Goal: Transaction & Acquisition: Purchase product/service

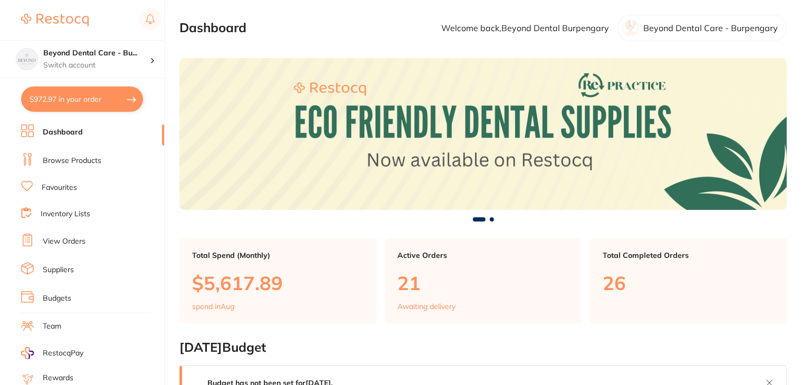
click at [88, 98] on button "$972.97 in your order" at bounding box center [82, 99] width 122 height 25
checkbox input "true"
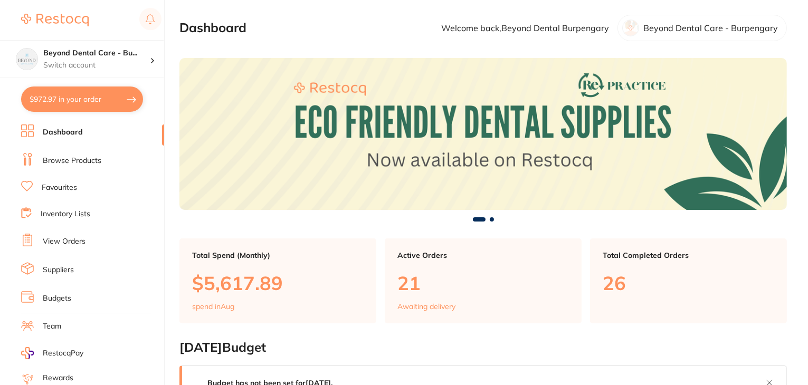
checkbox input "true"
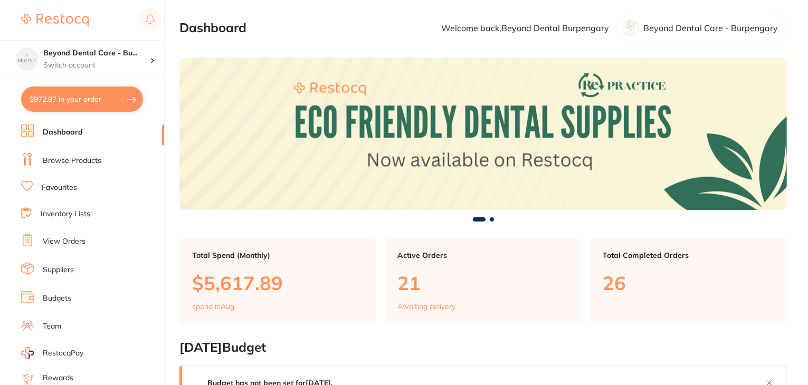
checkbox input "true"
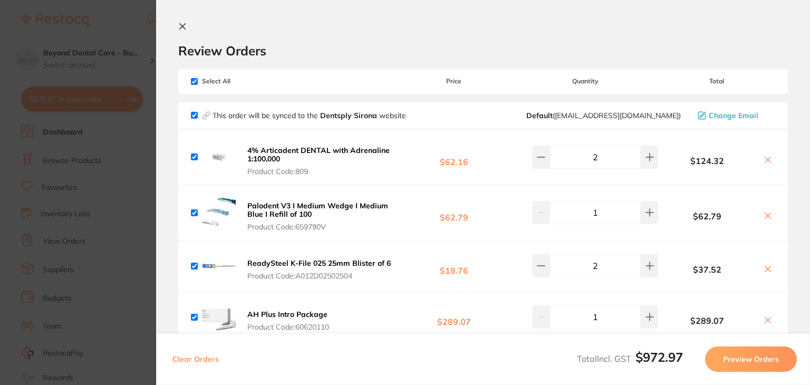
click at [186, 26] on icon at bounding box center [182, 26] width 8 height 8
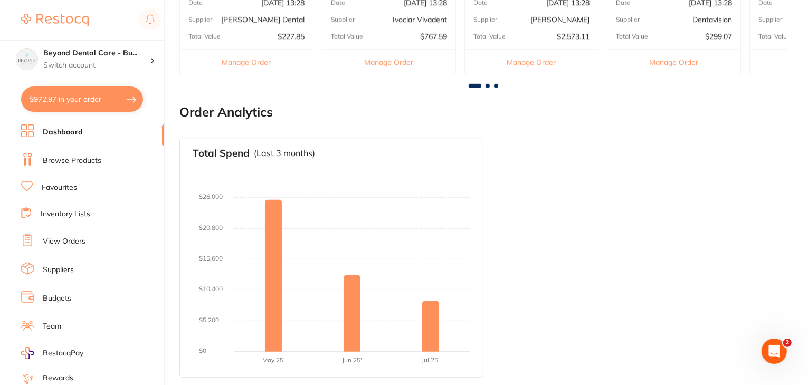
click at [49, 95] on button "$972.97 in your order" at bounding box center [82, 99] width 122 height 25
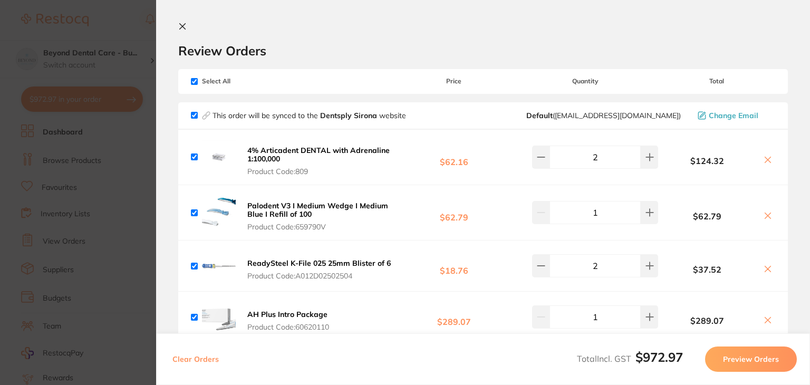
click at [192, 79] on input "checkbox" at bounding box center [194, 81] width 7 height 7
checkbox input "false"
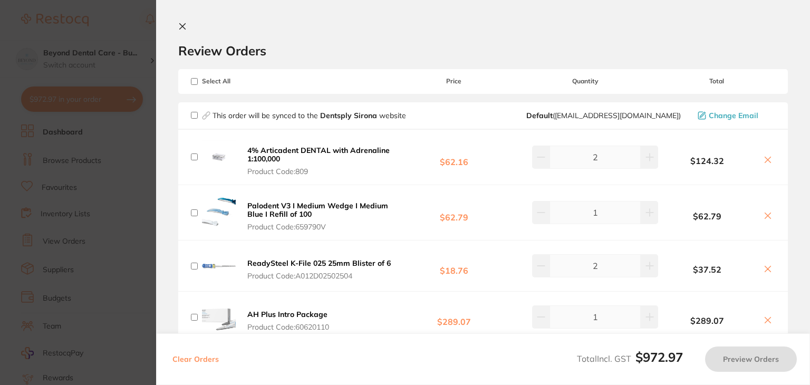
checkbox input "false"
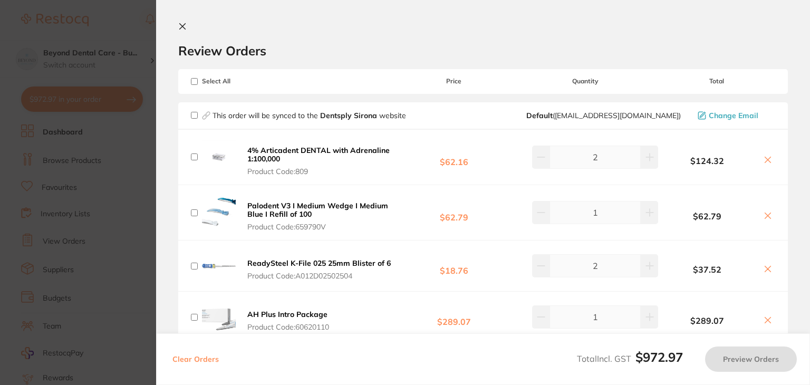
checkbox input "false"
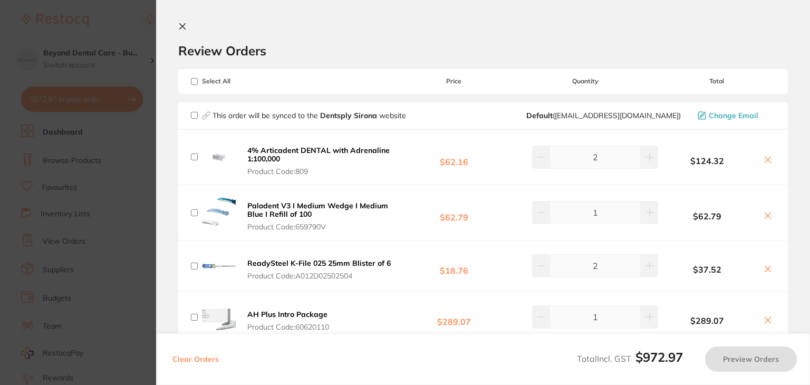
checkbox input "false"
click at [194, 111] on span "This order will be synced to the Dentsply Sirona website" at bounding box center [298, 115] width 215 height 9
click at [193, 115] on input "checkbox" at bounding box center [194, 115] width 7 height 7
checkbox input "true"
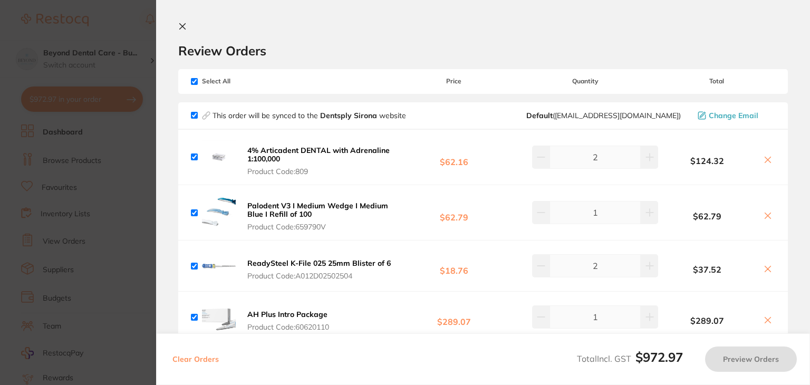
checkbox input "true"
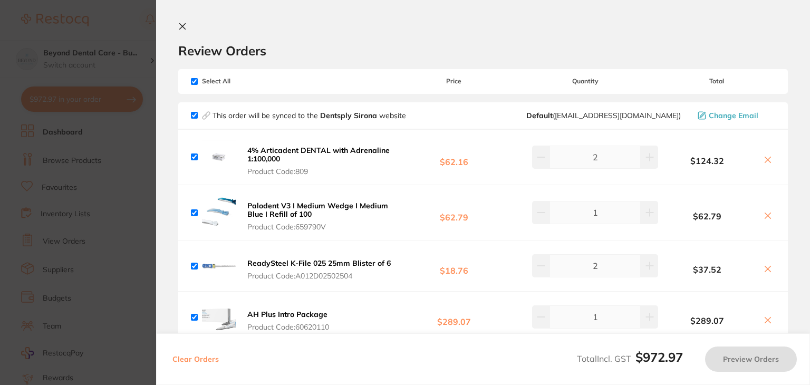
checkbox input "true"
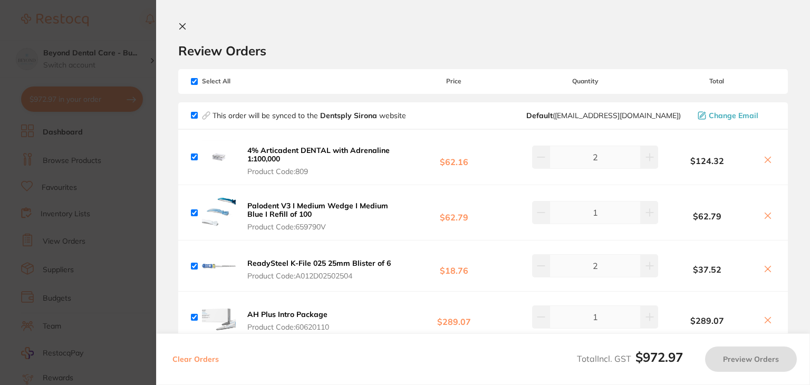
checkbox input "true"
click at [742, 365] on button "Preview Orders" at bounding box center [751, 359] width 92 height 25
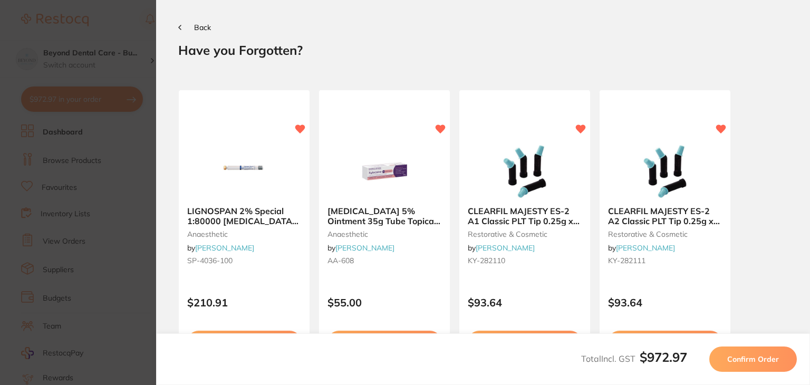
click at [742, 359] on span "Confirm Order" at bounding box center [754, 359] width 52 height 9
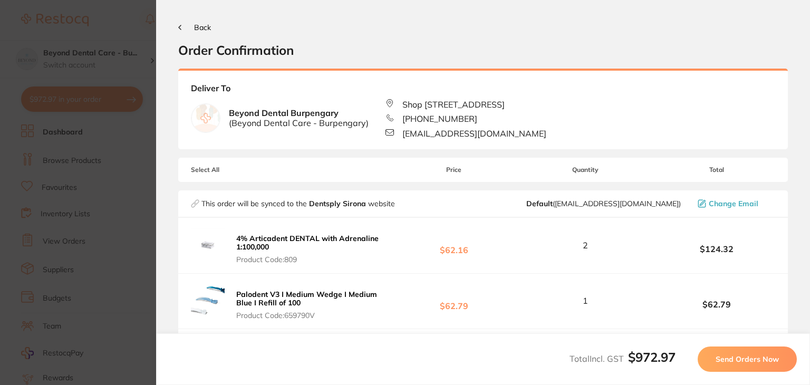
click at [742, 359] on span "Send Orders Now" at bounding box center [747, 359] width 63 height 9
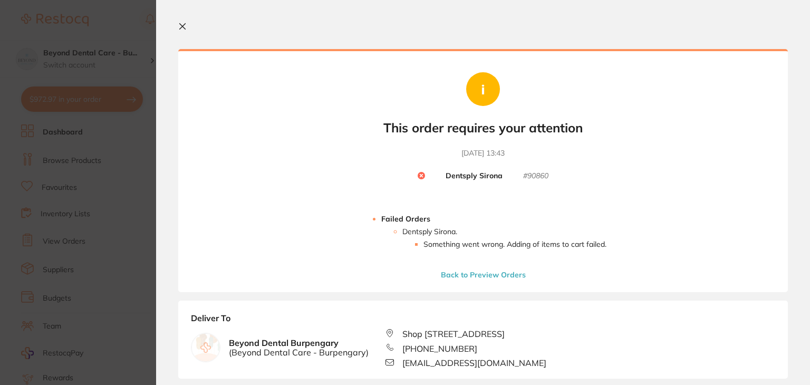
drag, startPoint x: 185, startPoint y: 24, endPoint x: 200, endPoint y: 32, distance: 17.7
click at [185, 24] on icon at bounding box center [183, 27] width 6 height 6
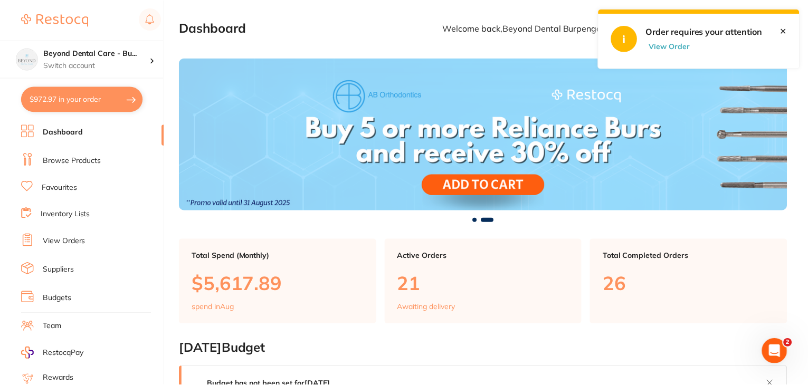
scroll to position [625, 0]
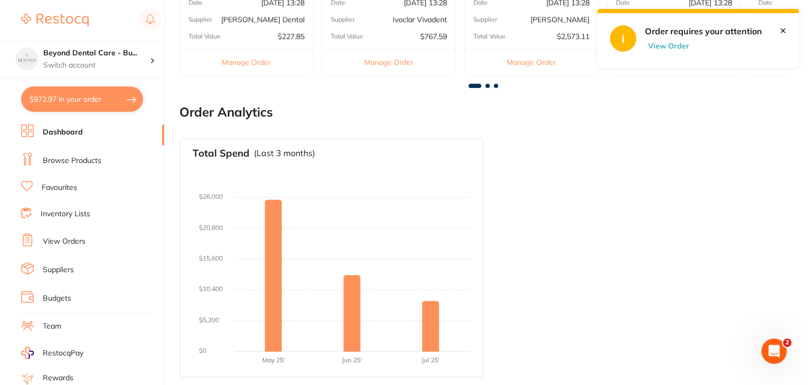
click at [49, 98] on button "$972.97 in your order" at bounding box center [82, 99] width 122 height 25
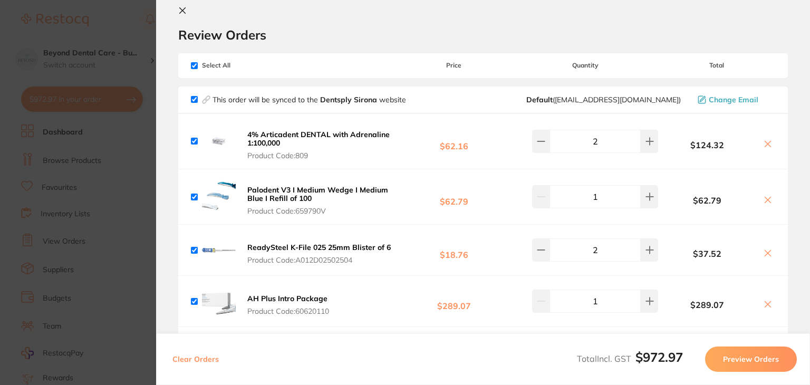
scroll to position [0, 0]
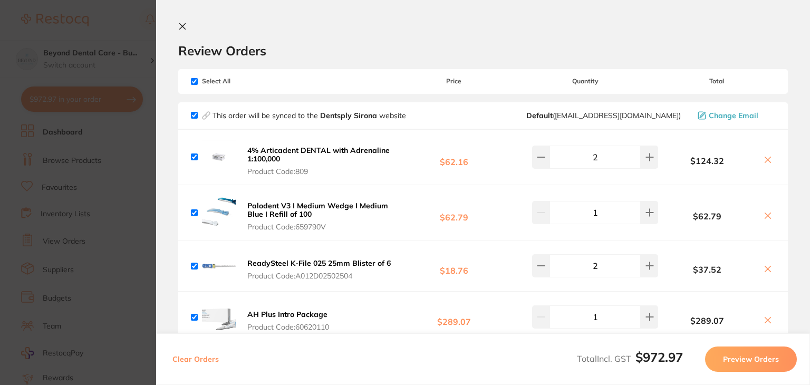
click at [181, 26] on icon at bounding box center [182, 26] width 8 height 8
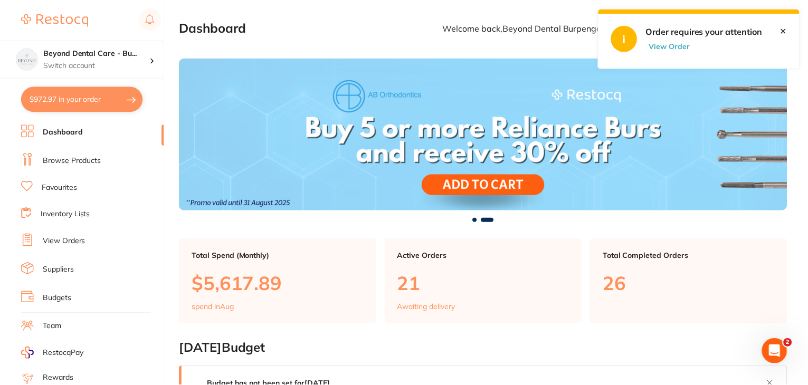
scroll to position [625, 0]
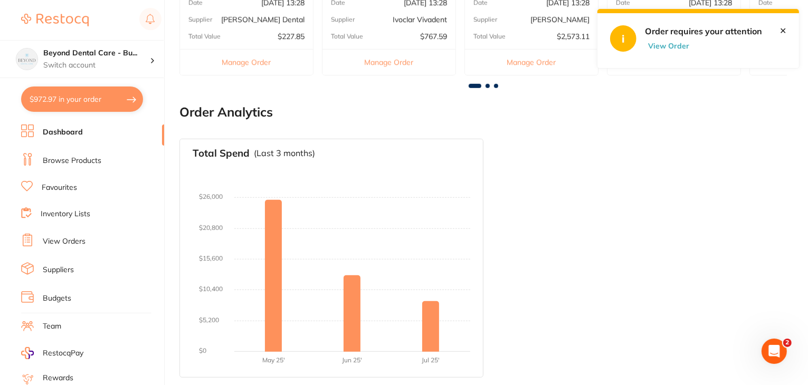
click at [61, 106] on button "$972.97 in your order" at bounding box center [82, 99] width 122 height 25
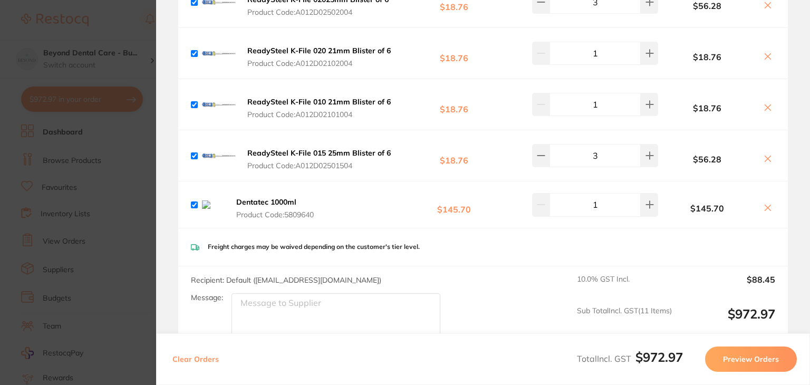
scroll to position [475, 0]
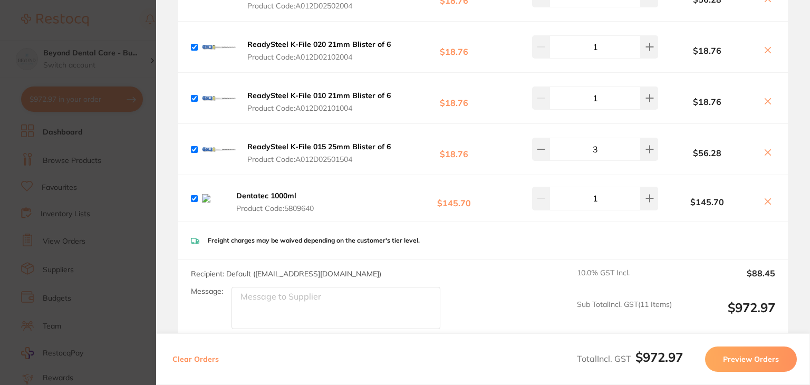
drag, startPoint x: 318, startPoint y: 208, endPoint x: 245, endPoint y: 207, distance: 72.8
click at [245, 207] on span "Product Code: 5809640" at bounding box center [280, 208] width 89 height 8
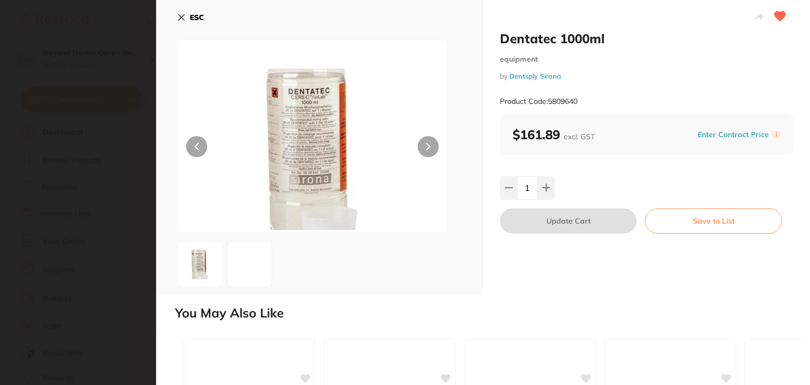
scroll to position [0, 0]
drag, startPoint x: 587, startPoint y: 102, endPoint x: 498, endPoint y: 99, distance: 88.7
click at [498, 99] on div "Dentatec 1000ml equipment by Dentsply Sirona Product Code: 5809640 $161.89 excl…" at bounding box center [646, 147] width 327 height 295
copy small "Product Code: 5809640"
click at [177, 18] on icon at bounding box center [181, 17] width 8 height 8
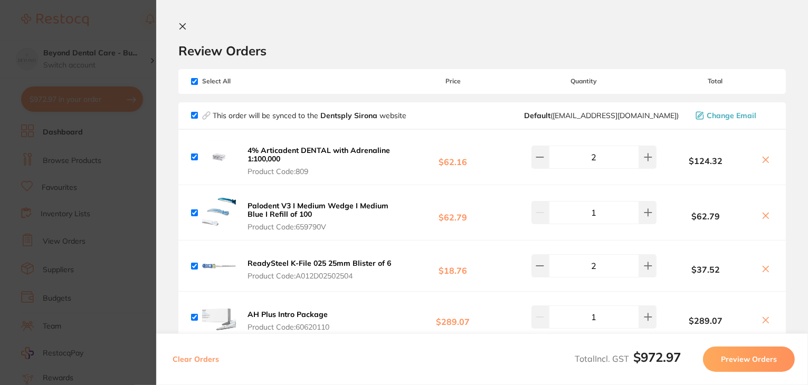
click at [175, 26] on section "Review Orders Your orders are being processed and we will notify you once we ha…" at bounding box center [482, 192] width 652 height 385
click at [179, 24] on icon at bounding box center [182, 26] width 8 height 8
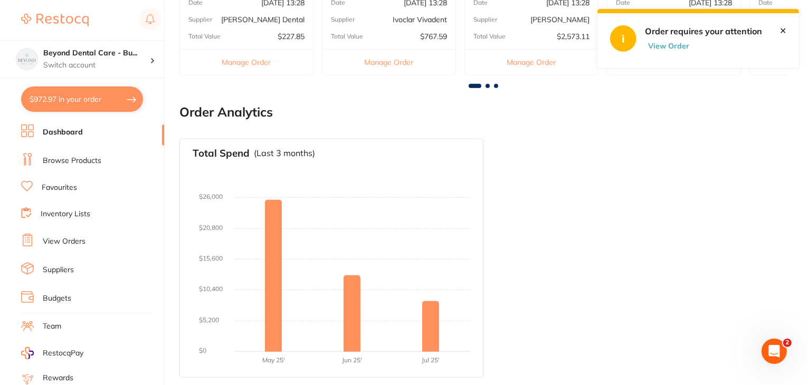
click at [79, 163] on link "Browse Products" at bounding box center [72, 161] width 59 height 11
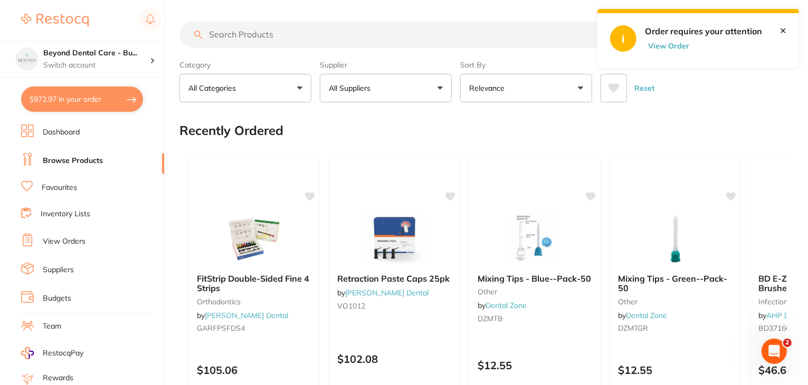
click at [407, 84] on button "All Suppliers" at bounding box center [386, 88] width 132 height 28
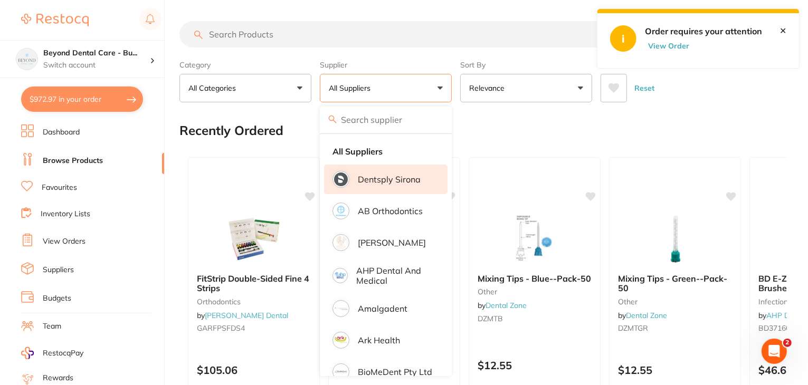
click at [390, 180] on p "Dentsply Sirona" at bounding box center [389, 179] width 63 height 9
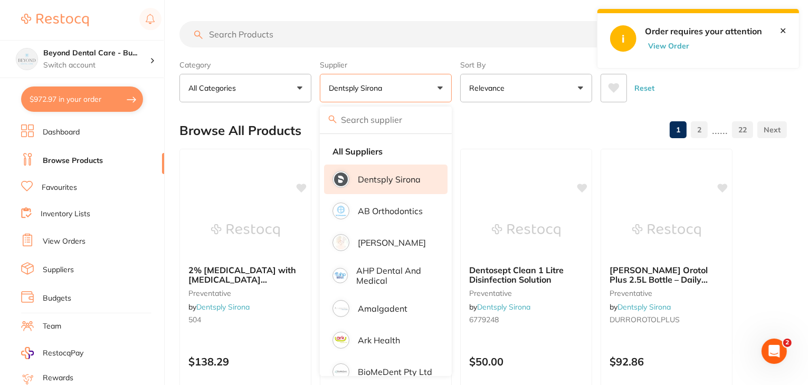
click at [302, 33] on input "search" at bounding box center [422, 34] width 486 height 26
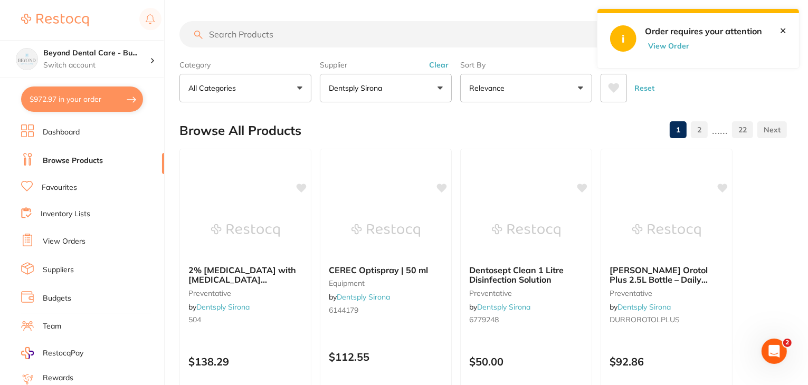
paste input "VP-5809640"
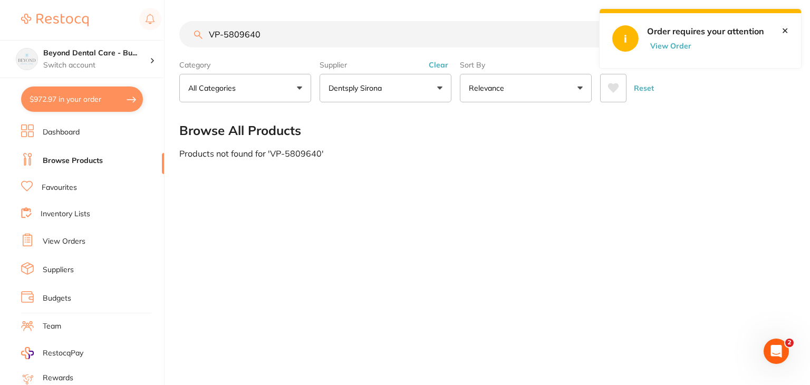
type input "VP-5809640"
drag, startPoint x: 785, startPoint y: 27, endPoint x: 677, endPoint y: 47, distance: 109.9
click at [785, 26] on link "✕" at bounding box center [785, 30] width 7 height 9
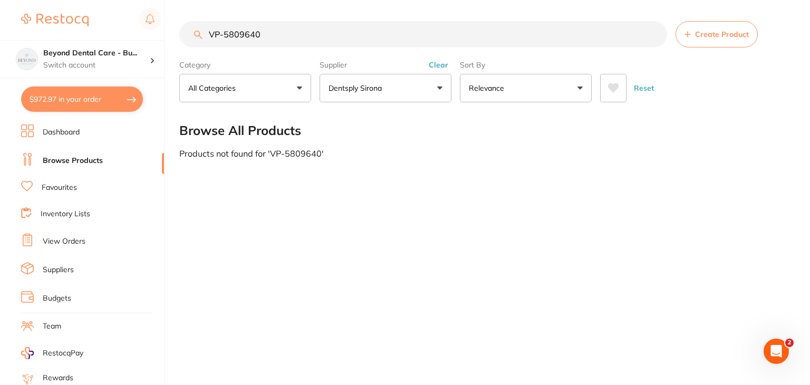
click at [268, 36] on input "VP-5809640" at bounding box center [423, 34] width 488 height 26
click at [167, 31] on div "$972.97 Beyond Dental Care - Bu... Switch account Beyond Dental Care - Burpenga…" at bounding box center [405, 192] width 810 height 385
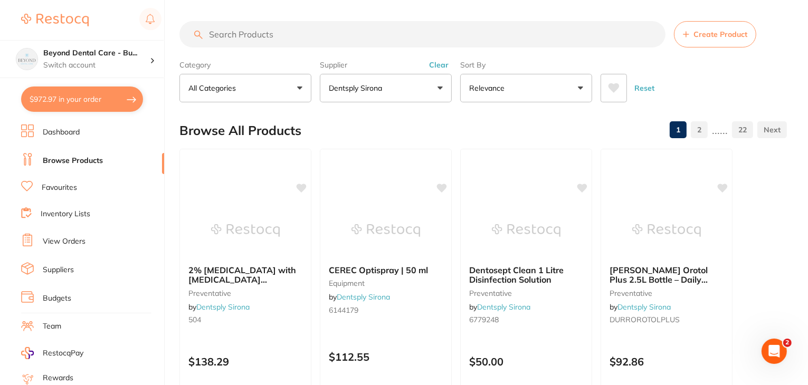
scroll to position [106, 0]
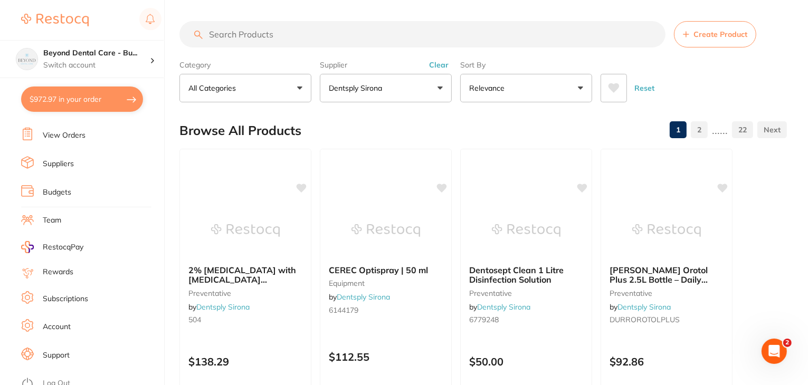
click at [68, 378] on link "Log Out" at bounding box center [56, 383] width 27 height 11
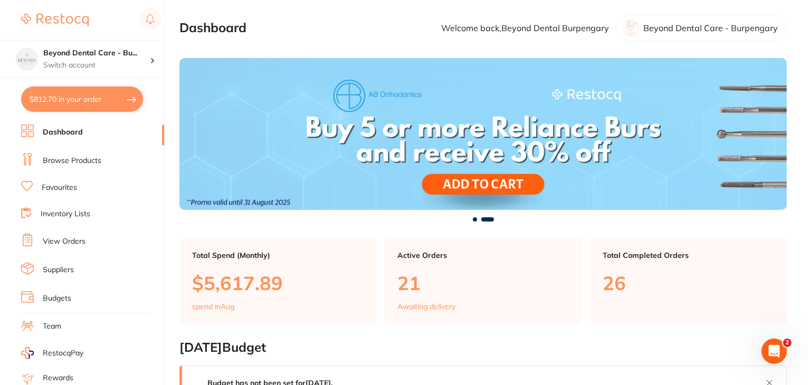
click at [62, 158] on link "Browse Products" at bounding box center [72, 161] width 59 height 11
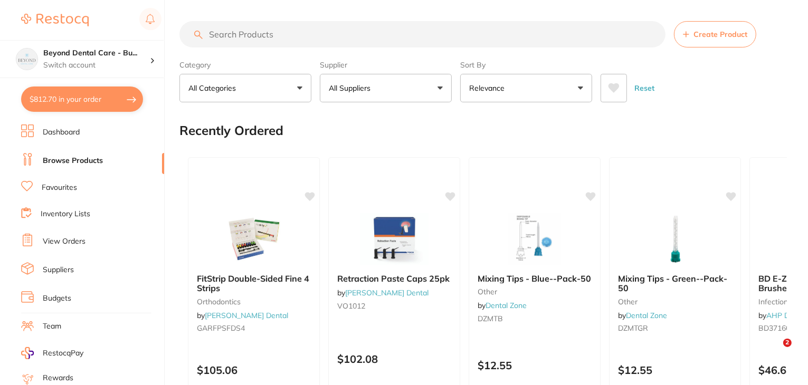
click at [240, 35] on input "search" at bounding box center [422, 34] width 486 height 26
type input "dent"
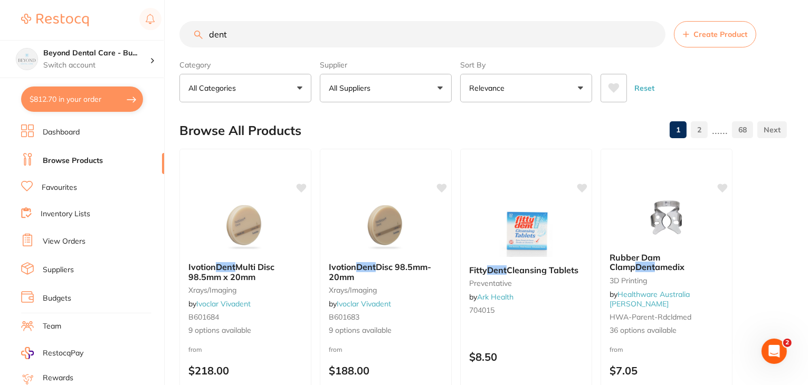
drag, startPoint x: 251, startPoint y: 37, endPoint x: 281, endPoint y: 35, distance: 30.1
click at [199, 36] on div "dent Create Product" at bounding box center [482, 34] width 607 height 26
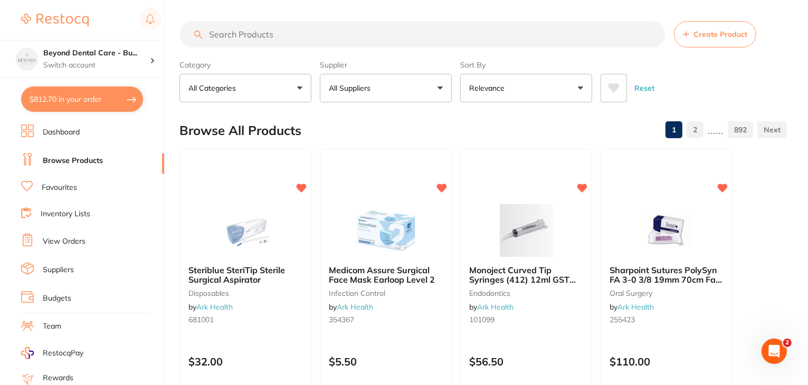
click at [248, 33] on input "search" at bounding box center [422, 34] width 486 height 26
paste input "VP-5809640"
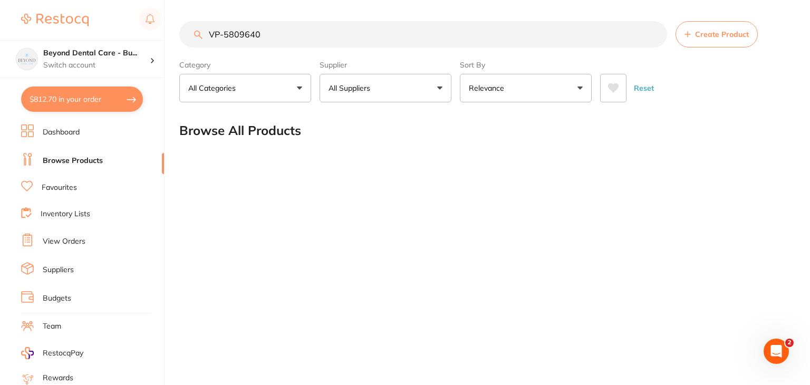
type input "VP-5809640"
click at [410, 97] on button "All Suppliers" at bounding box center [386, 88] width 132 height 28
click at [300, 40] on input "VP-5809640" at bounding box center [423, 34] width 488 height 26
click at [656, 34] on input "VP-5809640" at bounding box center [423, 34] width 488 height 26
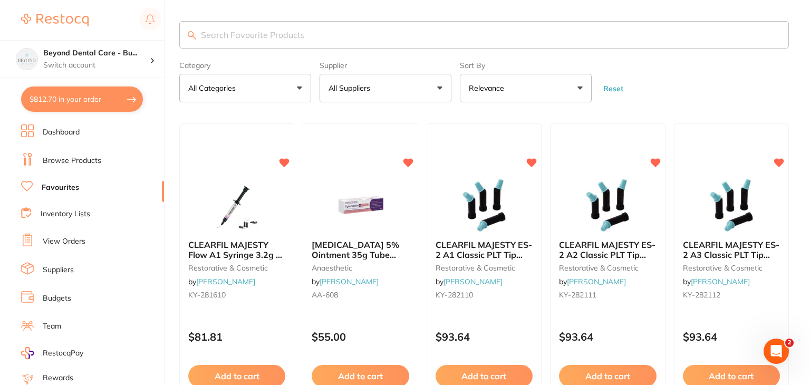
click at [295, 40] on input "search" at bounding box center [484, 34] width 610 height 27
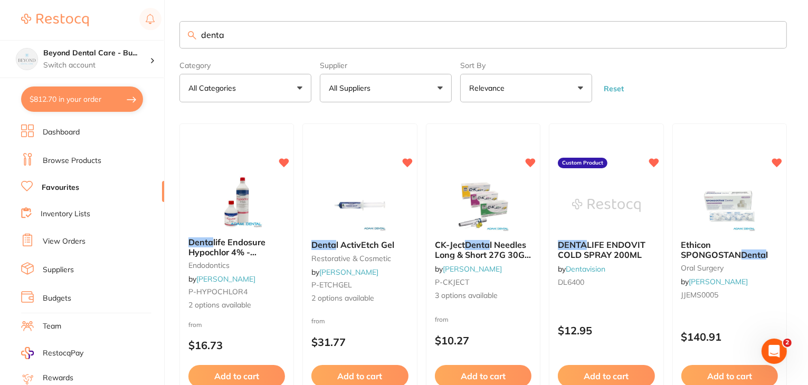
type input "denta"
click at [387, 90] on button "All Suppliers" at bounding box center [386, 88] width 132 height 28
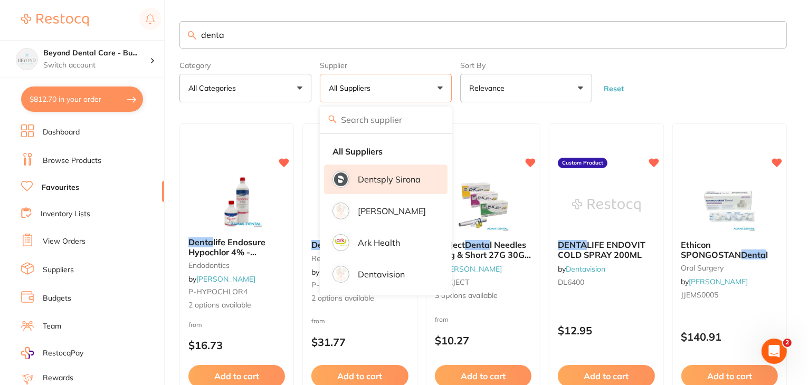
click at [371, 169] on li "Dentsply Sirona" at bounding box center [385, 180] width 123 height 30
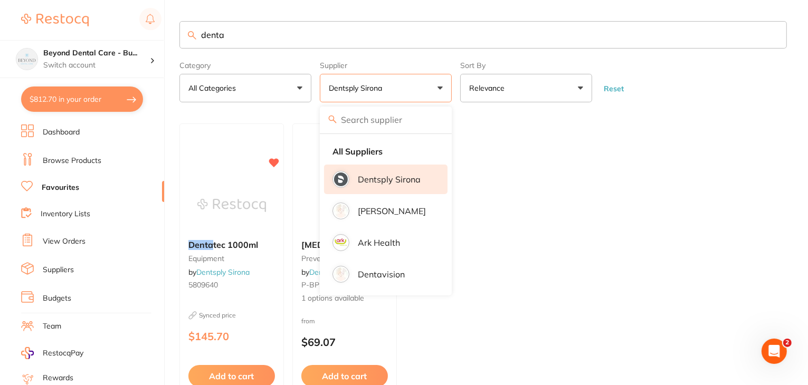
click at [538, 151] on ul "Denta tec 1000ml equipment by Dentsply Sirona 5809640 Synced price $145.70 Add …" at bounding box center [482, 274] width 607 height 303
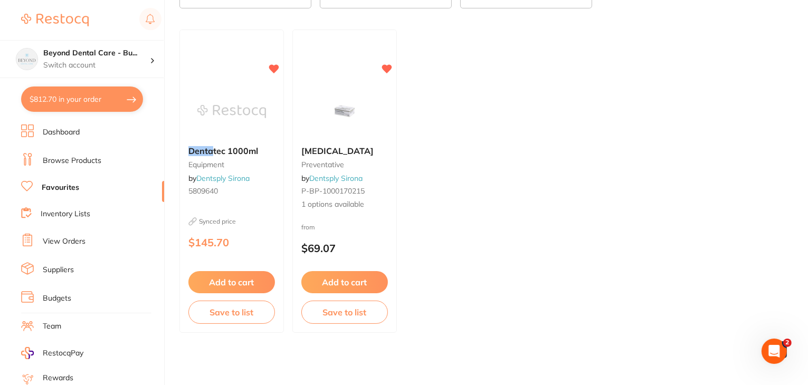
scroll to position [97, 0]
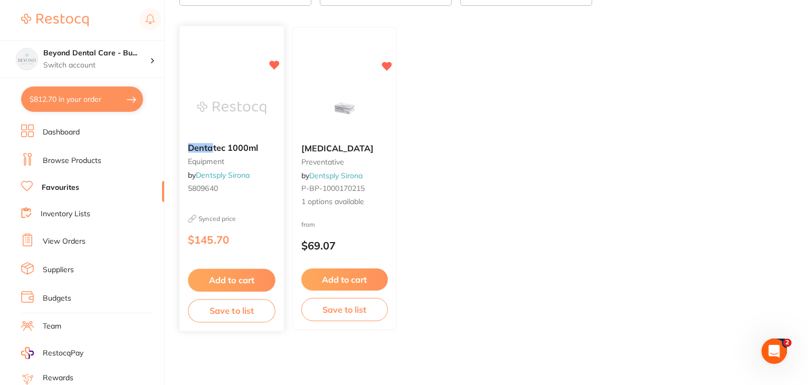
click at [241, 273] on button "Add to cart" at bounding box center [232, 280] width 88 height 23
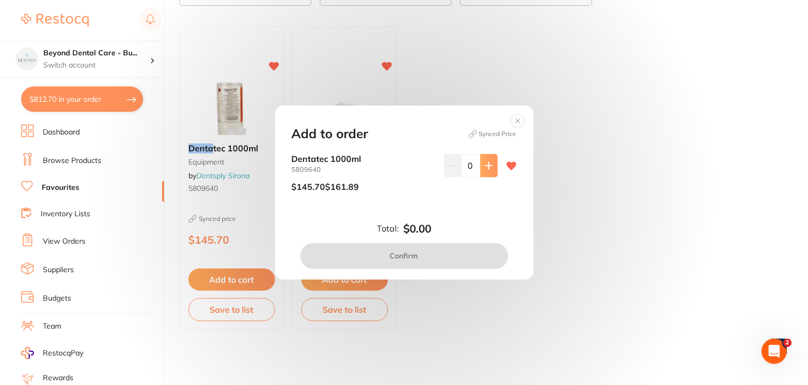
scroll to position [0, 0]
click at [481, 163] on button at bounding box center [488, 165] width 17 height 23
type input "1"
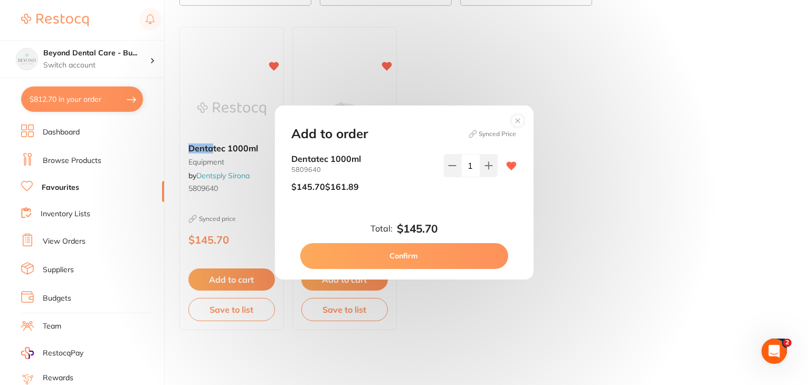
click at [427, 258] on button "Confirm" at bounding box center [404, 255] width 208 height 25
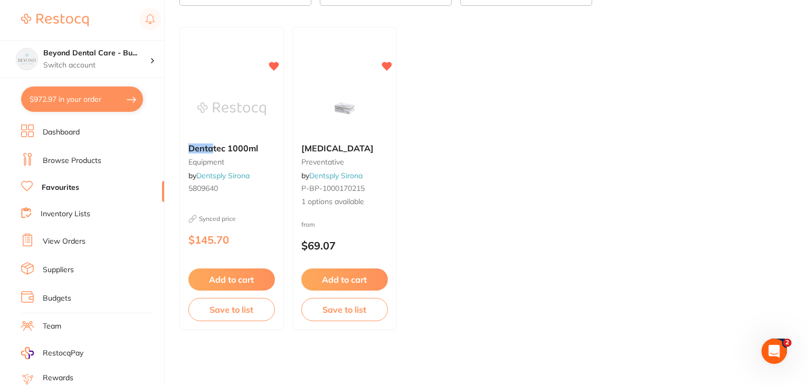
click at [71, 100] on button "$972.97 in your order" at bounding box center [82, 99] width 122 height 25
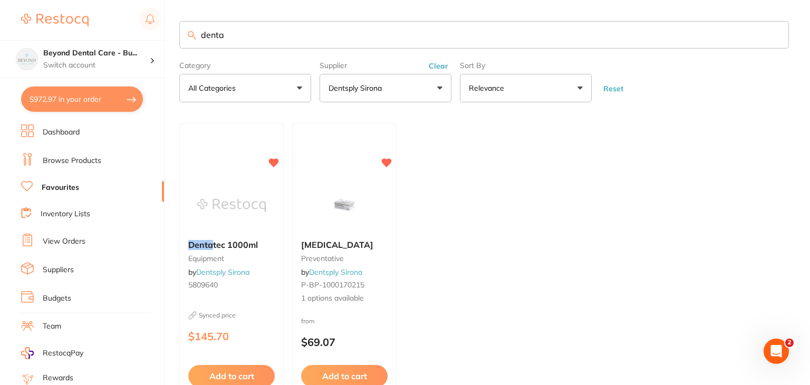
checkbox input "true"
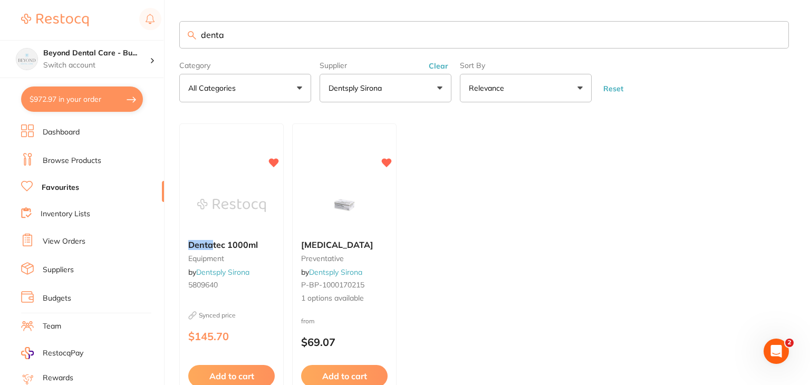
checkbox input "true"
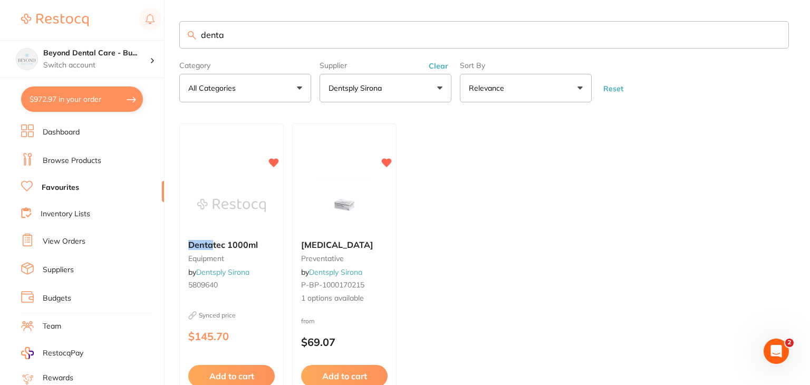
checkbox input "true"
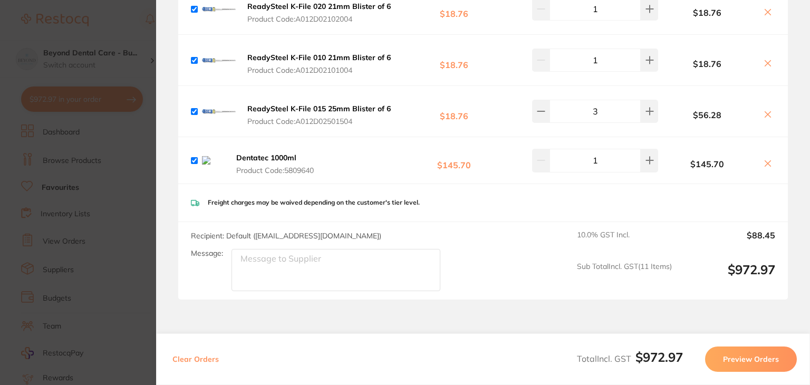
scroll to position [528, 0]
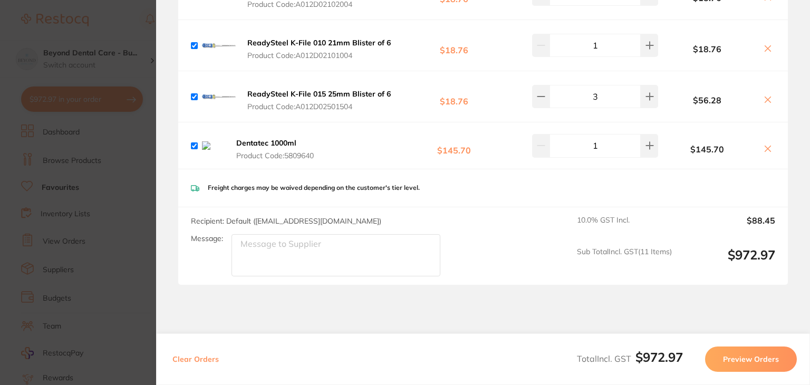
click at [745, 356] on button "Preview Orders" at bounding box center [751, 359] width 92 height 25
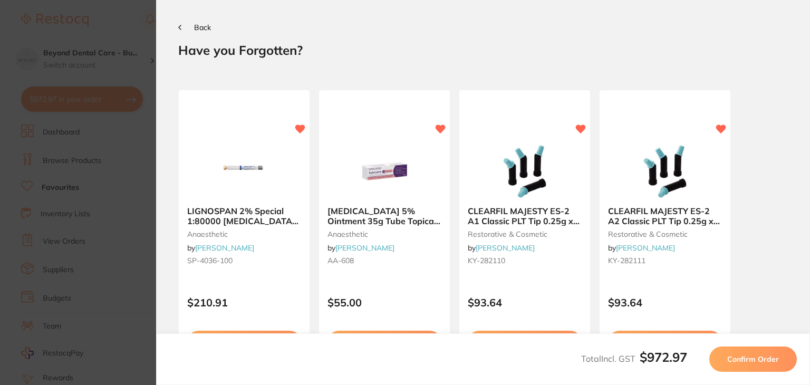
scroll to position [0, 0]
click at [745, 362] on span "Confirm Order" at bounding box center [754, 359] width 52 height 9
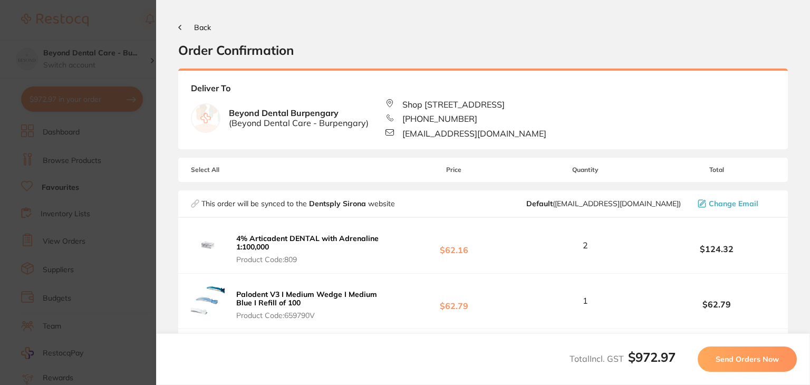
click at [745, 357] on span "Send Orders Now" at bounding box center [747, 359] width 63 height 9
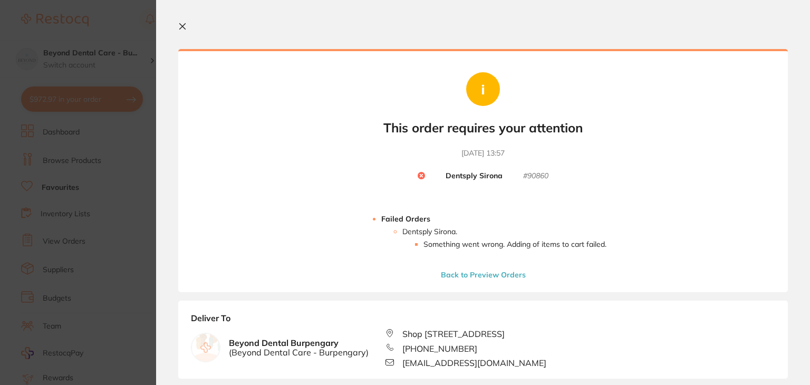
click at [181, 25] on icon at bounding box center [183, 27] width 6 height 6
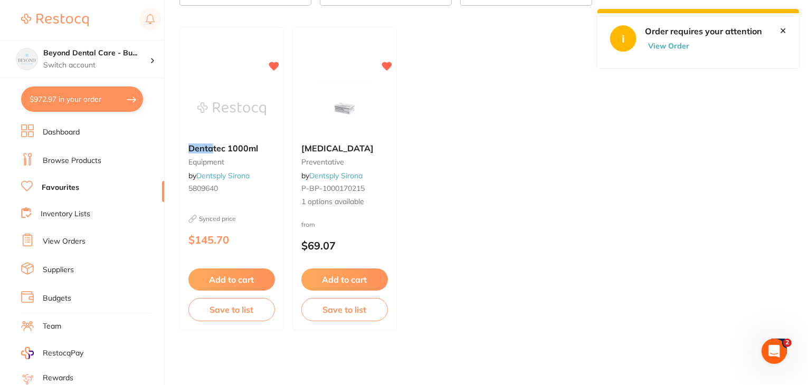
click at [59, 159] on link "Browse Products" at bounding box center [72, 161] width 59 height 11
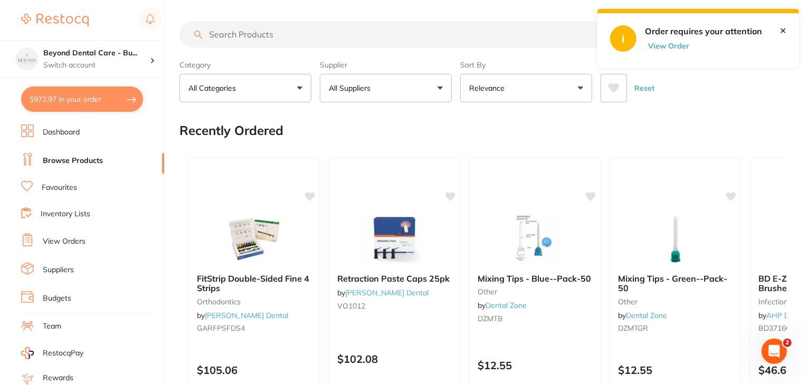
click at [412, 82] on button "All Suppliers" at bounding box center [386, 88] width 132 height 28
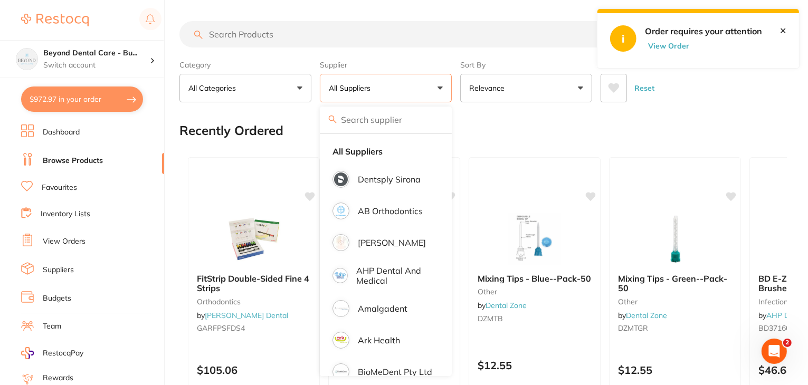
click at [406, 184] on p "Dentsply Sirona" at bounding box center [389, 179] width 63 height 9
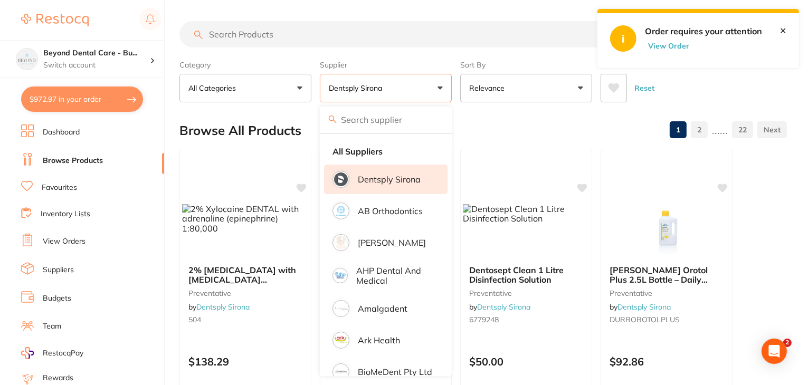
click at [253, 37] on input "search" at bounding box center [422, 34] width 486 height 26
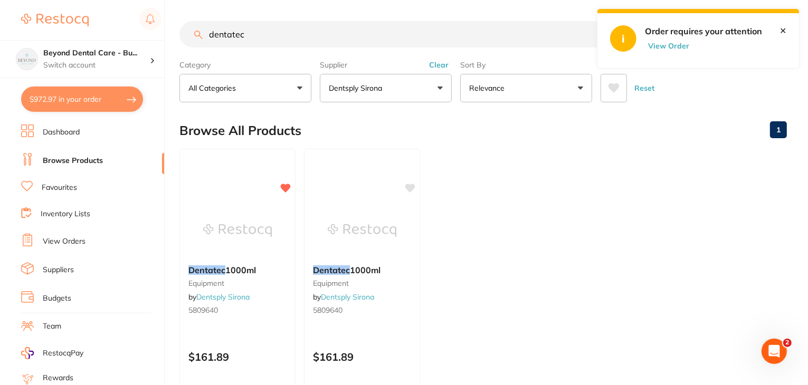
drag, startPoint x: 269, startPoint y: 35, endPoint x: 196, endPoint y: 36, distance: 72.8
click at [196, 36] on div "dentatec Create Product" at bounding box center [482, 34] width 607 height 26
type input "dentatec"
click at [90, 100] on button "$972.97 in your order" at bounding box center [82, 99] width 122 height 25
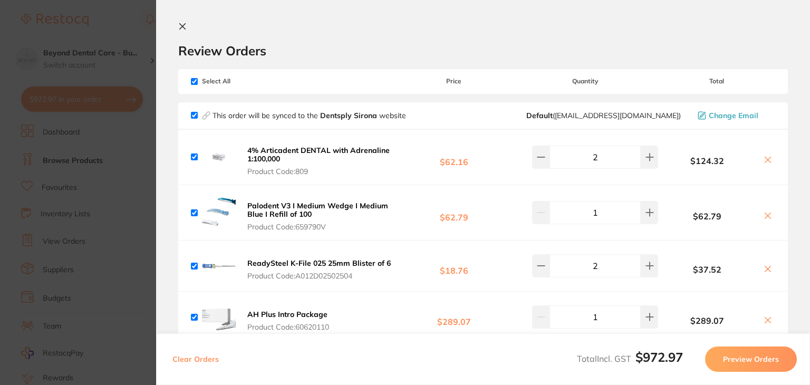
click at [194, 82] on input "checkbox" at bounding box center [194, 81] width 7 height 7
checkbox input "false"
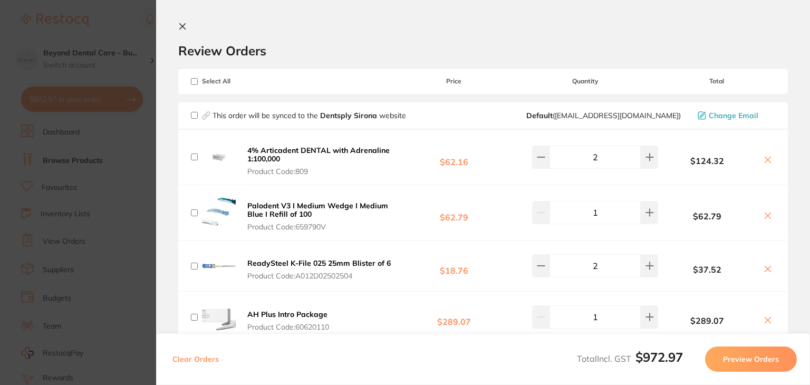
checkbox input "false"
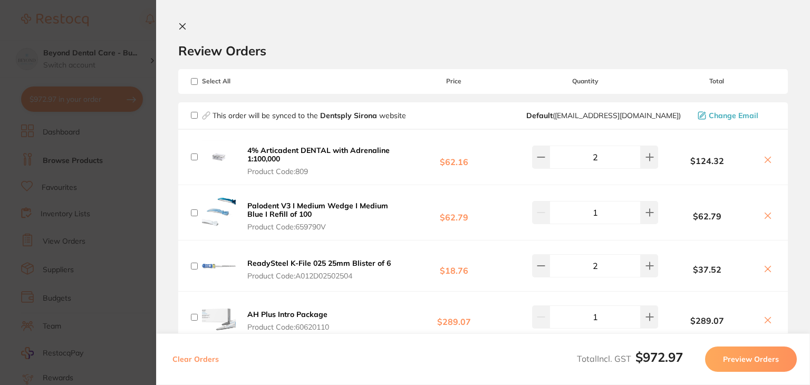
checkbox input "false"
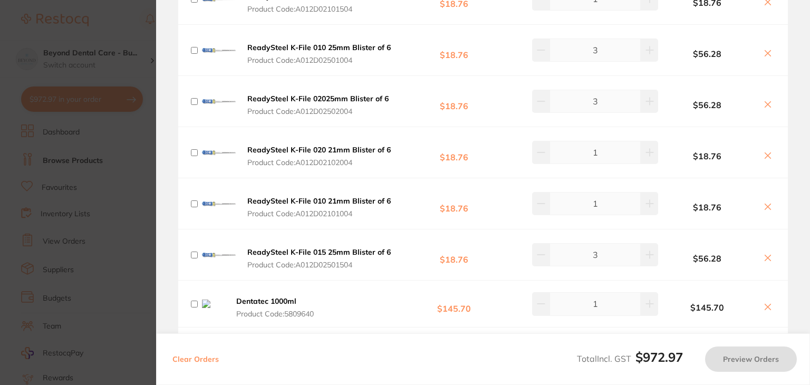
scroll to position [563, 0]
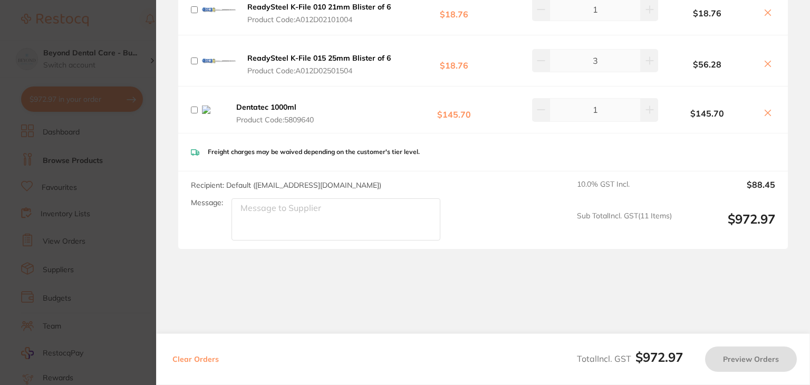
click at [194, 108] on input "checkbox" at bounding box center [194, 110] width 7 height 7
checkbox input "true"
click at [768, 112] on icon at bounding box center [768, 113] width 8 height 8
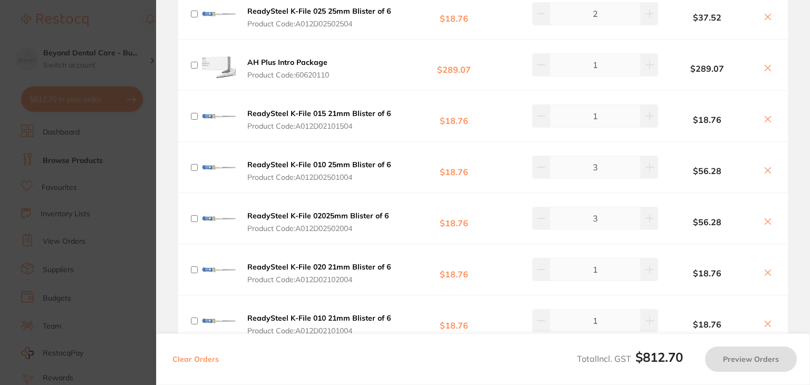
scroll to position [0, 0]
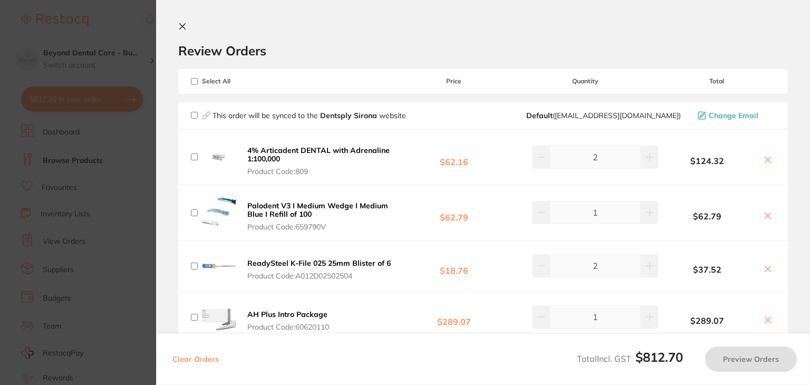
click at [184, 30] on icon at bounding box center [182, 26] width 8 height 8
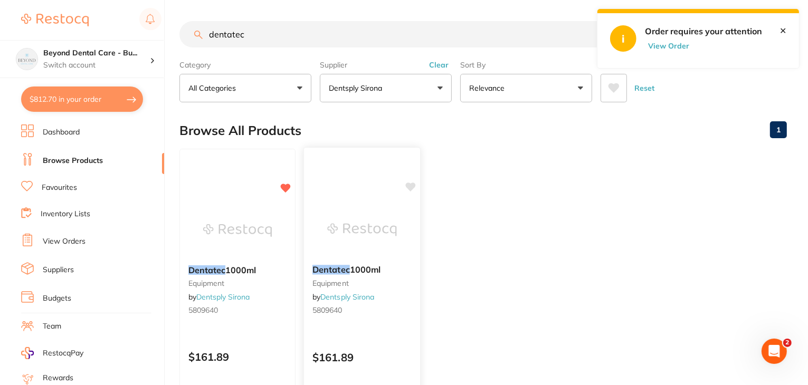
click at [405, 207] on div at bounding box center [362, 229] width 116 height 53
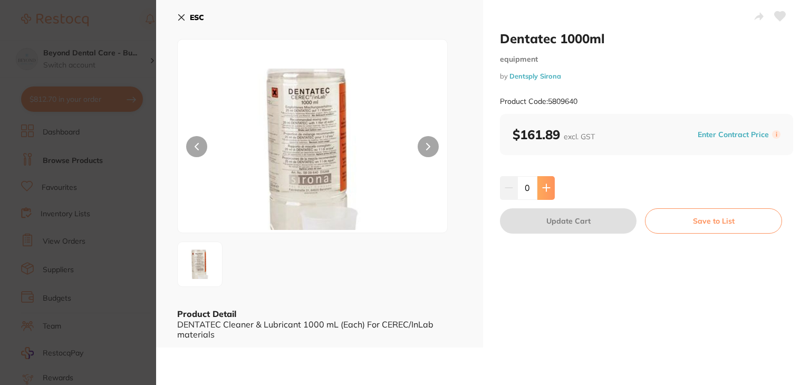
click at [548, 183] on button at bounding box center [546, 187] width 17 height 23
type input "1"
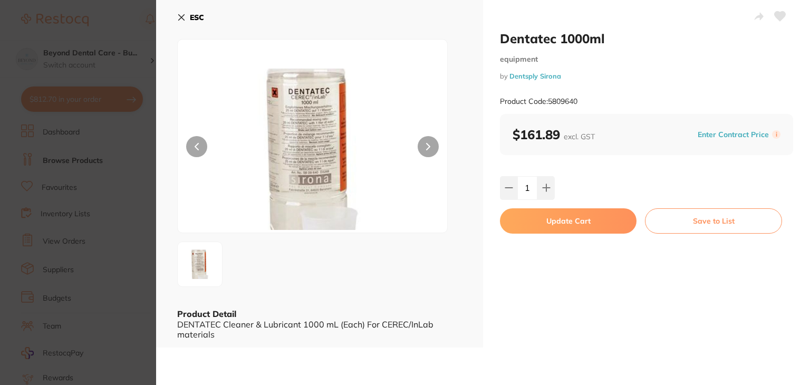
click at [546, 217] on button "Update Cart" at bounding box center [568, 220] width 137 height 25
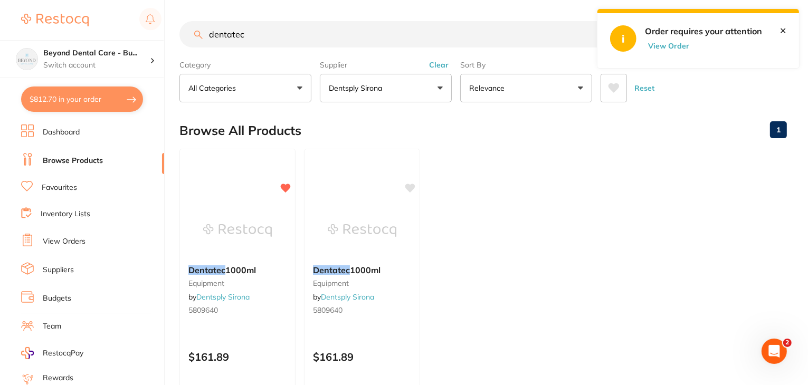
click at [75, 183] on link "Favourites" at bounding box center [59, 188] width 35 height 11
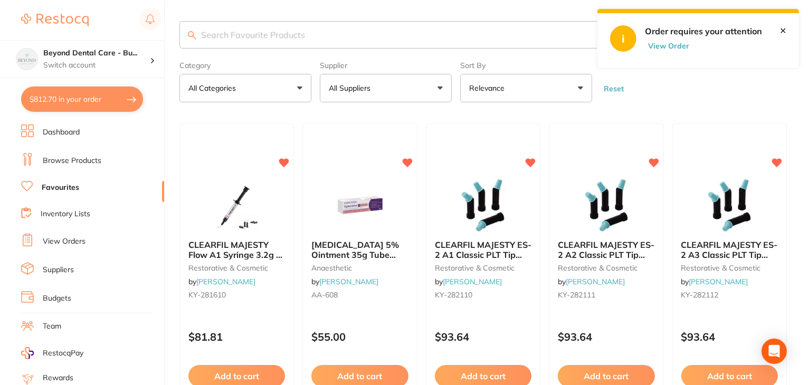
click at [46, 132] on link "Dashboard" at bounding box center [61, 132] width 37 height 11
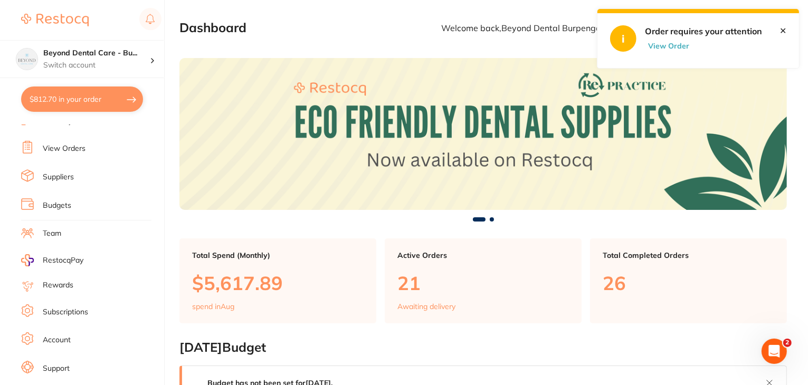
scroll to position [106, 0]
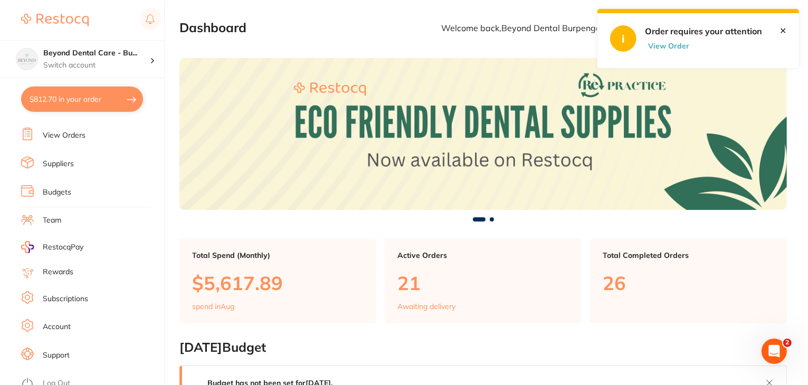
click at [63, 378] on link "Log Out" at bounding box center [56, 383] width 27 height 11
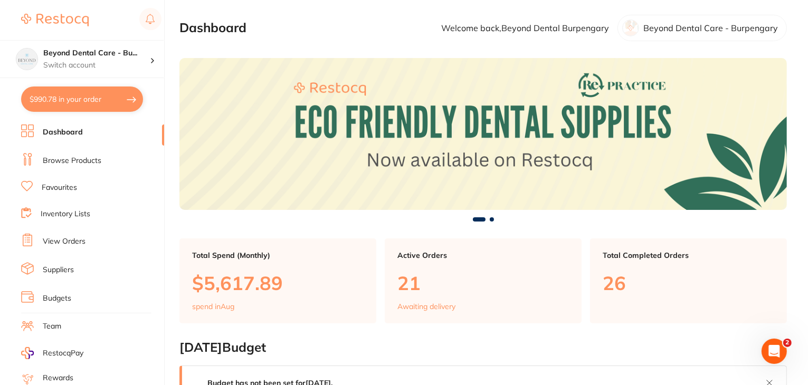
click at [83, 105] on button "$990.78 in your order" at bounding box center [82, 99] width 122 height 25
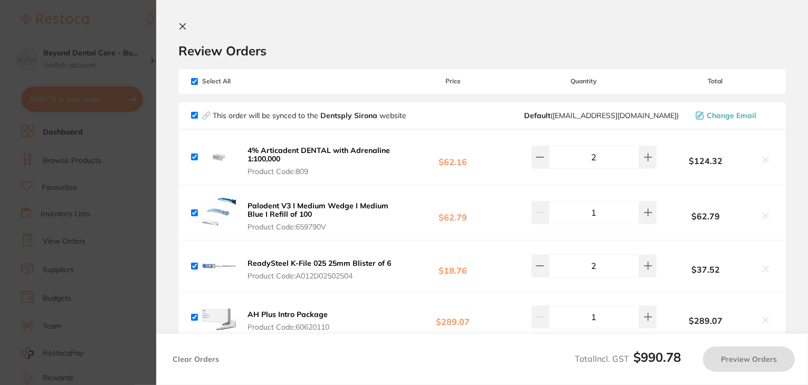
checkbox input "true"
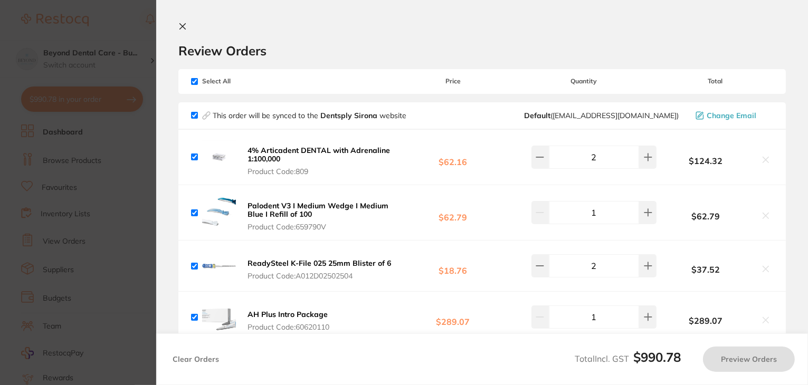
checkbox input "true"
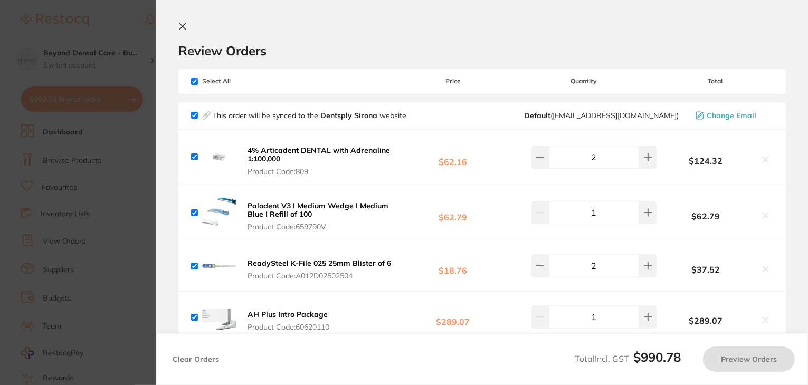
checkbox input "true"
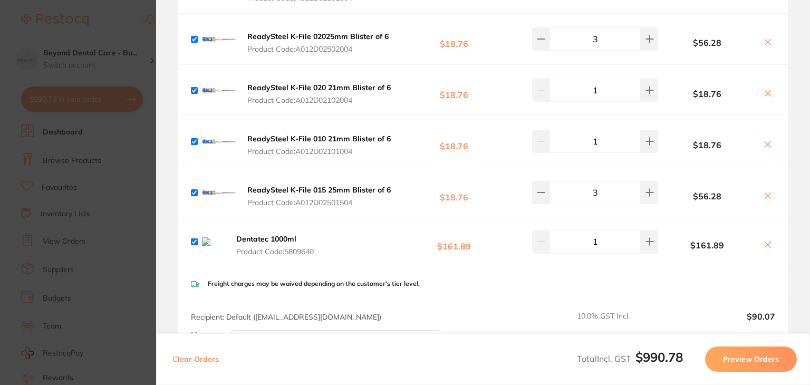
scroll to position [528, 0]
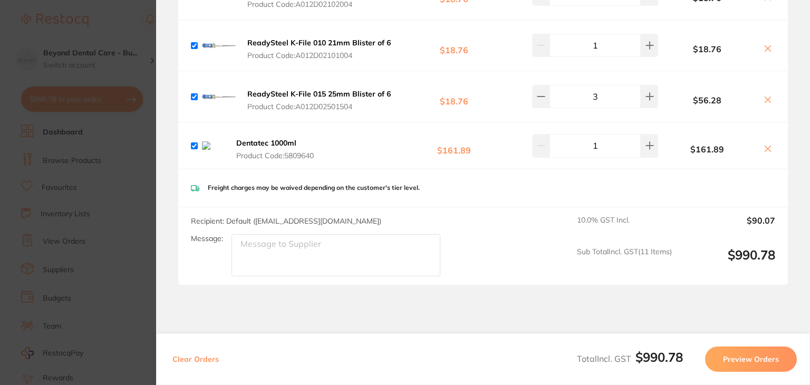
click at [754, 355] on button "Preview Orders" at bounding box center [751, 359] width 92 height 25
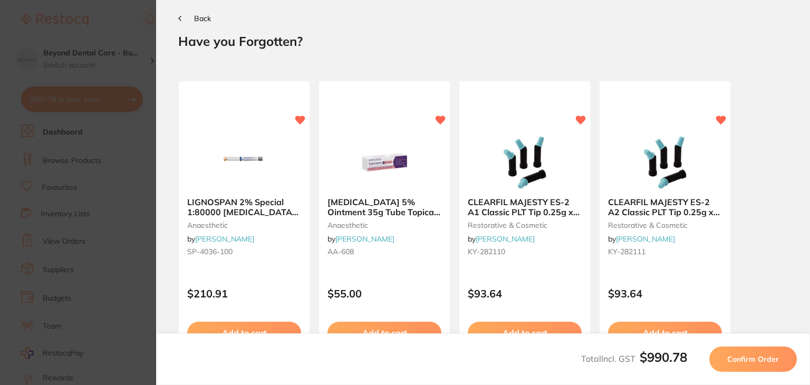
scroll to position [0, 0]
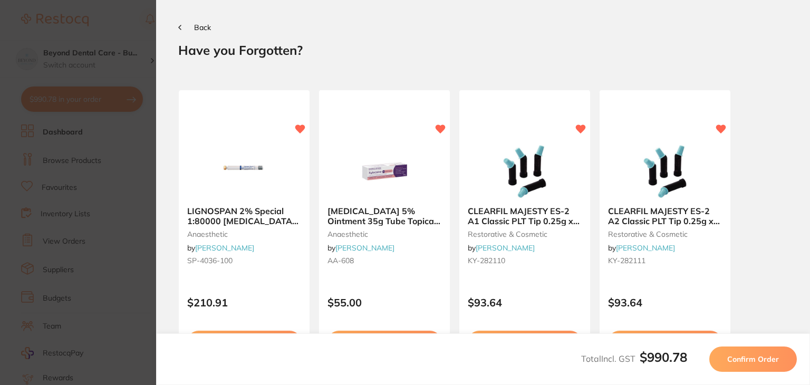
click at [752, 361] on span "Confirm Order" at bounding box center [754, 359] width 52 height 9
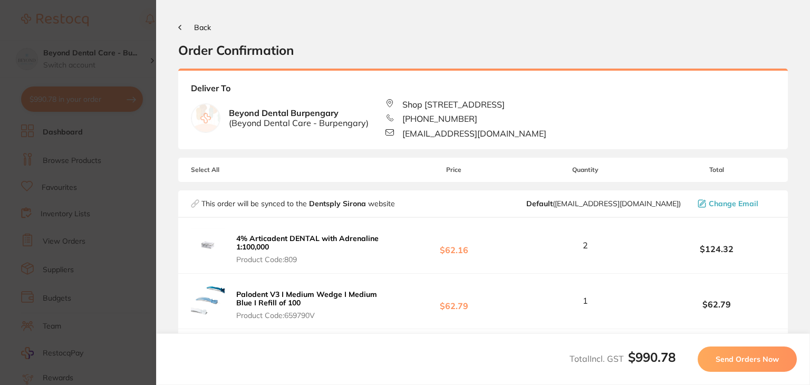
click at [752, 361] on span "Send Orders Now" at bounding box center [747, 359] width 63 height 9
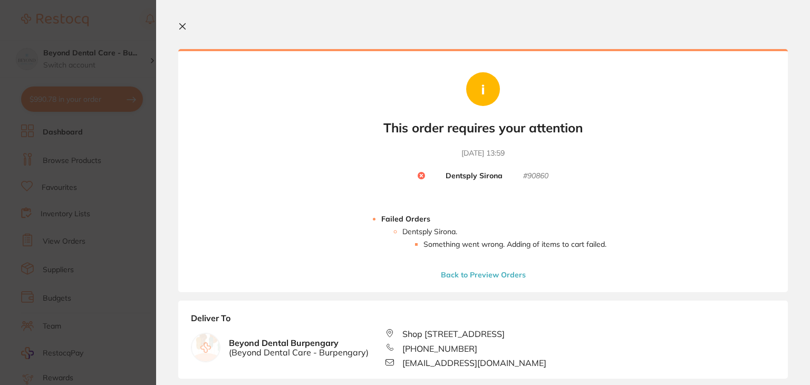
click at [185, 27] on icon at bounding box center [182, 26] width 8 height 8
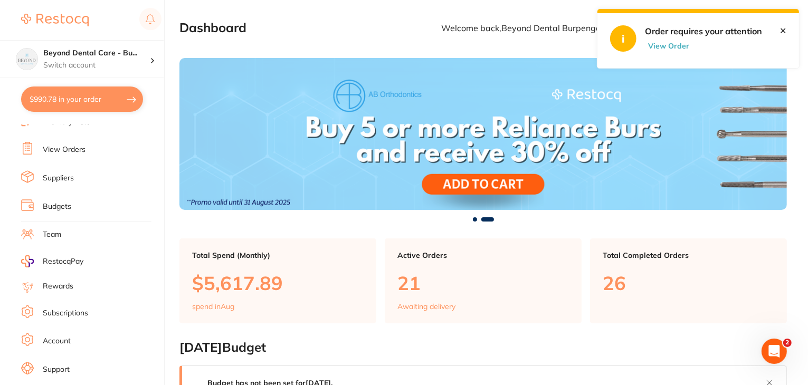
scroll to position [106, 0]
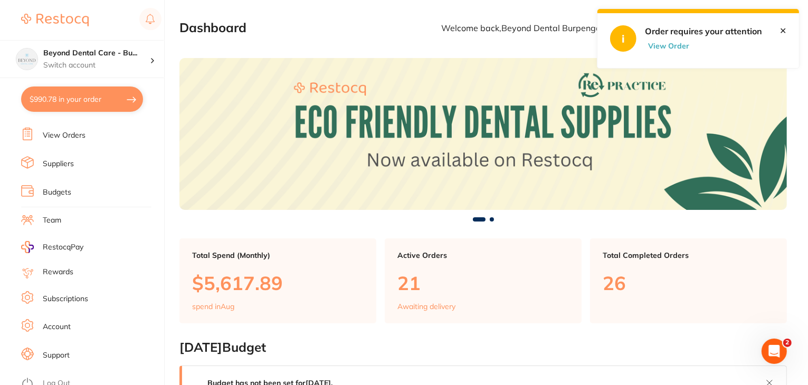
click at [65, 378] on link "Log Out" at bounding box center [56, 383] width 27 height 11
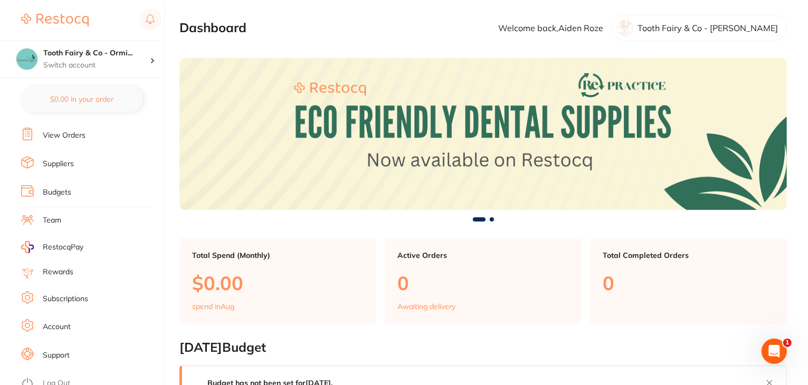
click at [68, 294] on link "Subscriptions" at bounding box center [65, 299] width 45 height 11
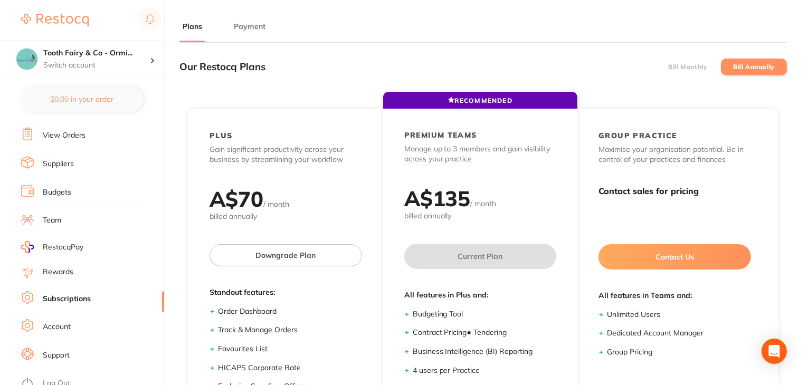
click at [239, 22] on button "Payment" at bounding box center [250, 27] width 38 height 10
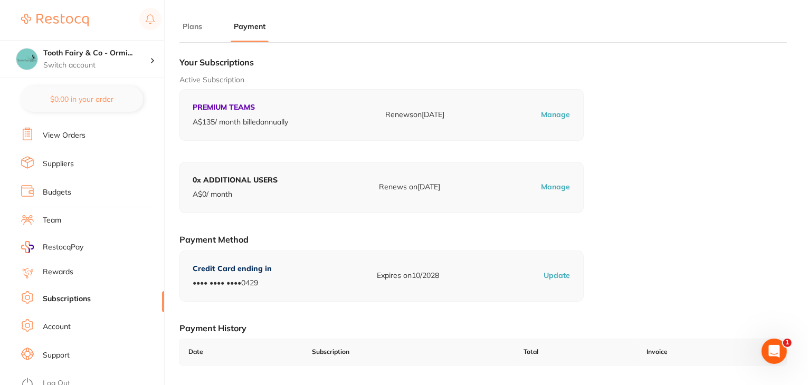
click at [49, 378] on link "Log Out" at bounding box center [56, 383] width 27 height 11
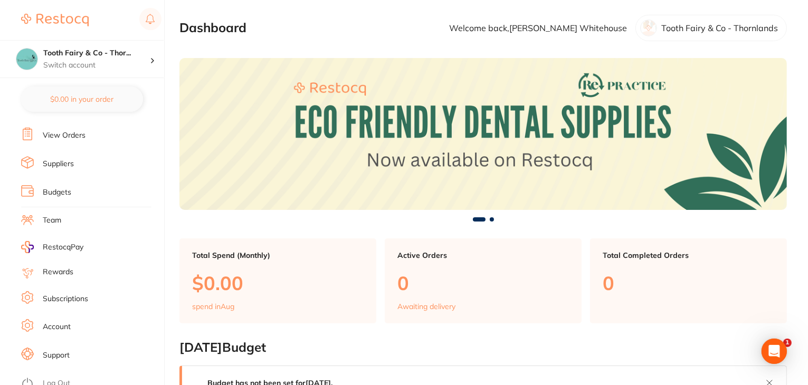
click at [68, 294] on link "Subscriptions" at bounding box center [65, 299] width 45 height 11
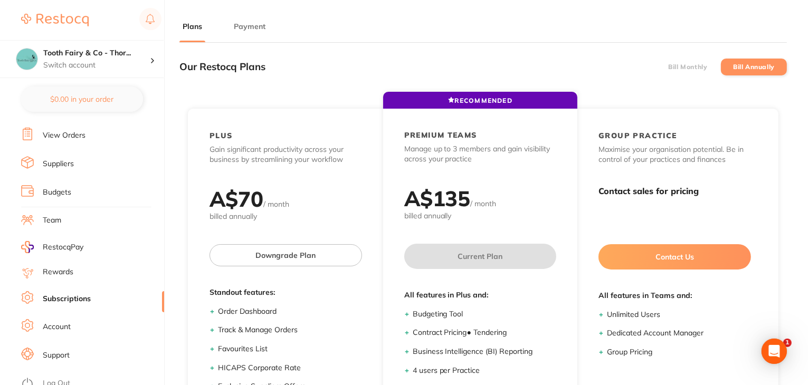
click at [238, 25] on button "Payment" at bounding box center [250, 27] width 38 height 10
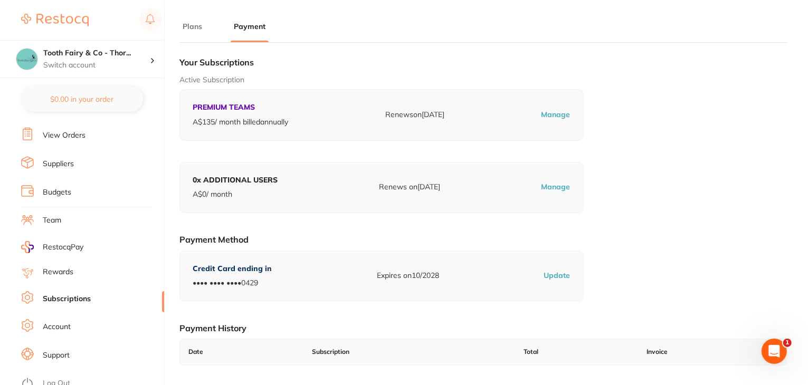
click at [52, 378] on link "Log Out" at bounding box center [56, 383] width 27 height 11
